Goal: Task Accomplishment & Management: Manage account settings

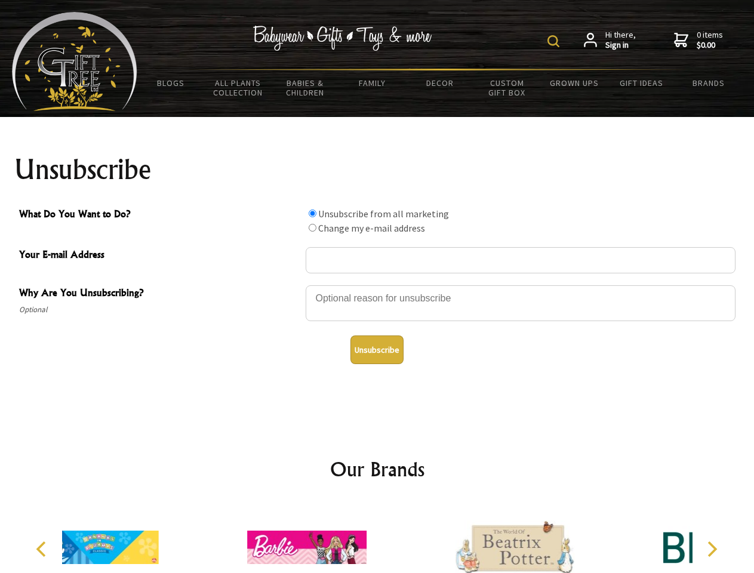
click at [555, 41] on img at bounding box center [553, 41] width 12 height 12
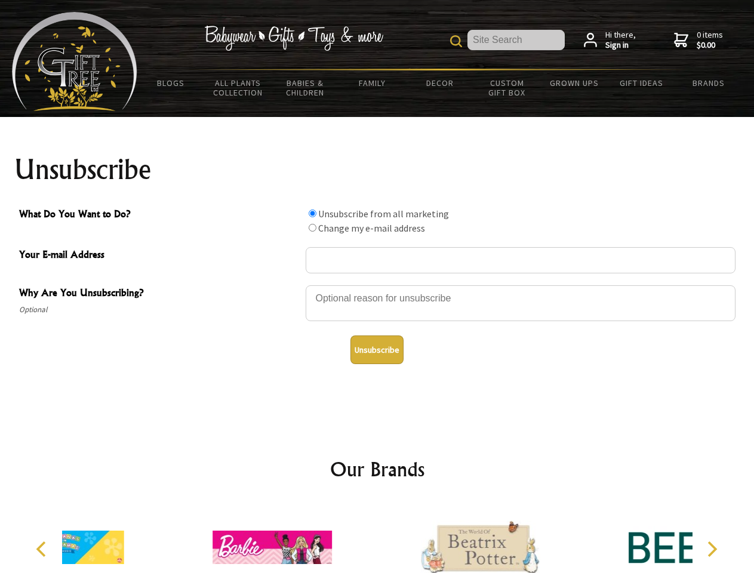
click at [377, 285] on div at bounding box center [520, 305] width 430 height 42
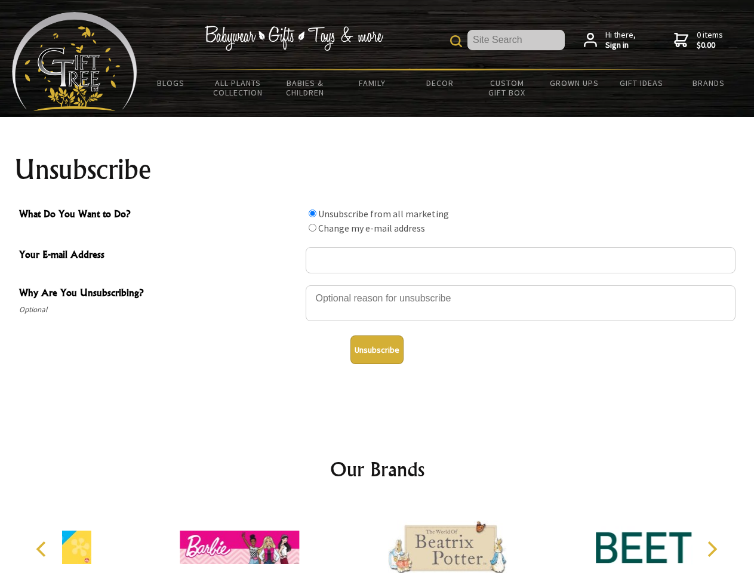
click at [312, 213] on input "What Do You Want to Do?" at bounding box center [312, 213] width 8 height 8
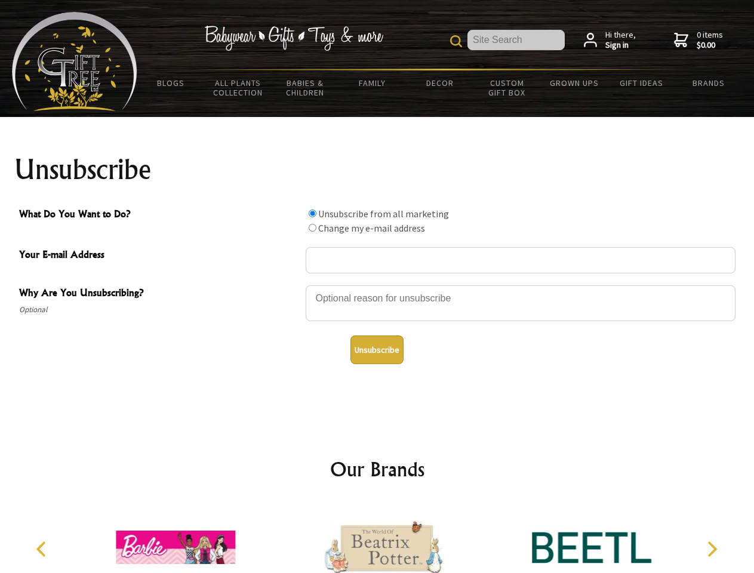
click at [312, 227] on input "What Do You Want to Do?" at bounding box center [312, 228] width 8 height 8
radio input "true"
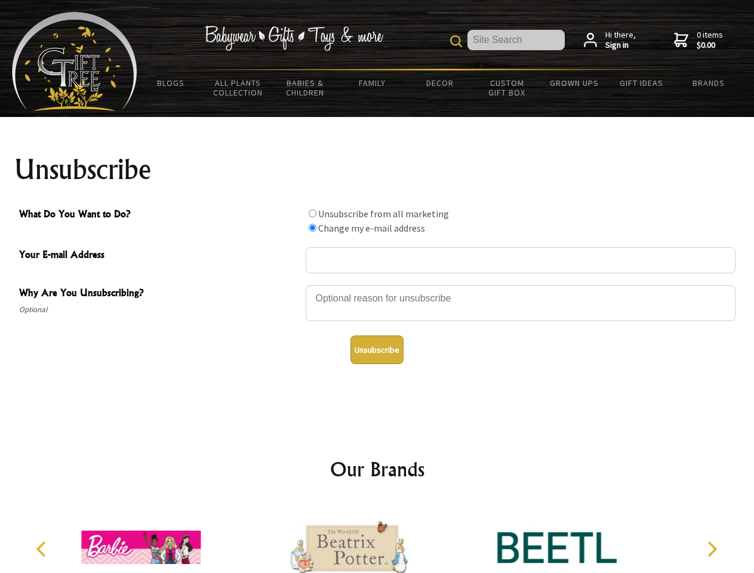
click at [376, 350] on button "Unsubscribe" at bounding box center [376, 349] width 53 height 29
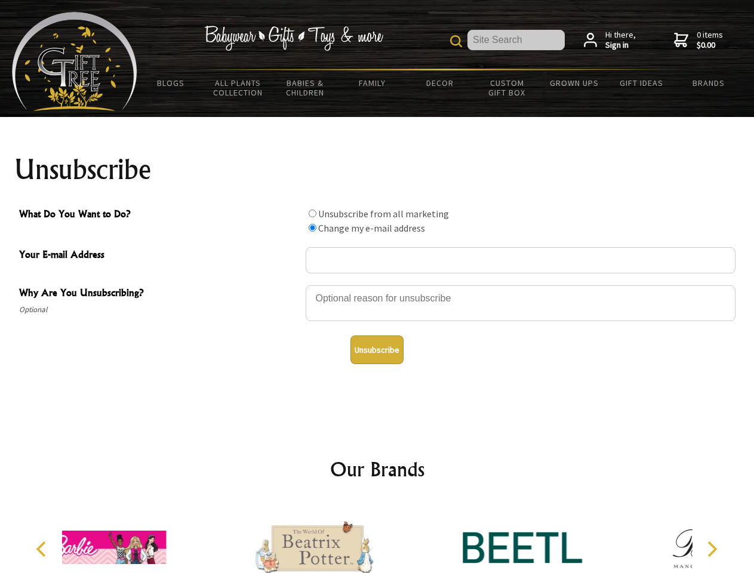
click at [377, 538] on div at bounding box center [314, 548] width 208 height 93
click at [43, 549] on icon "Previous" at bounding box center [43, 549] width 16 height 16
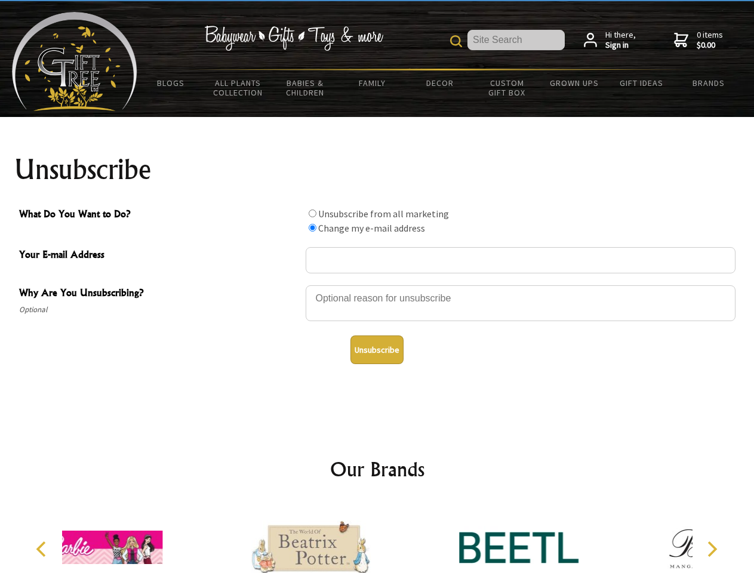
click at [711, 549] on icon "Next" at bounding box center [711, 549] width 16 height 16
